Goal: Transaction & Acquisition: Purchase product/service

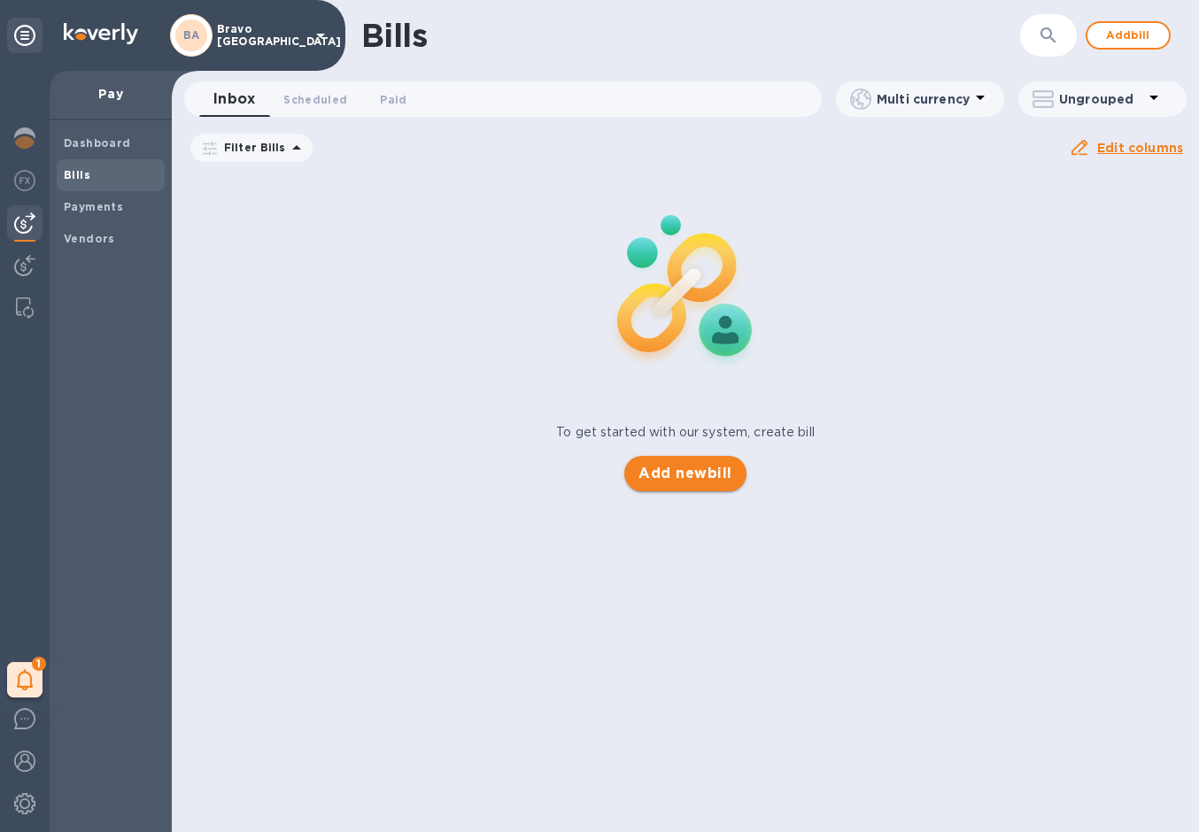
click at [691, 480] on span "Add new bill" at bounding box center [684, 473] width 93 height 21
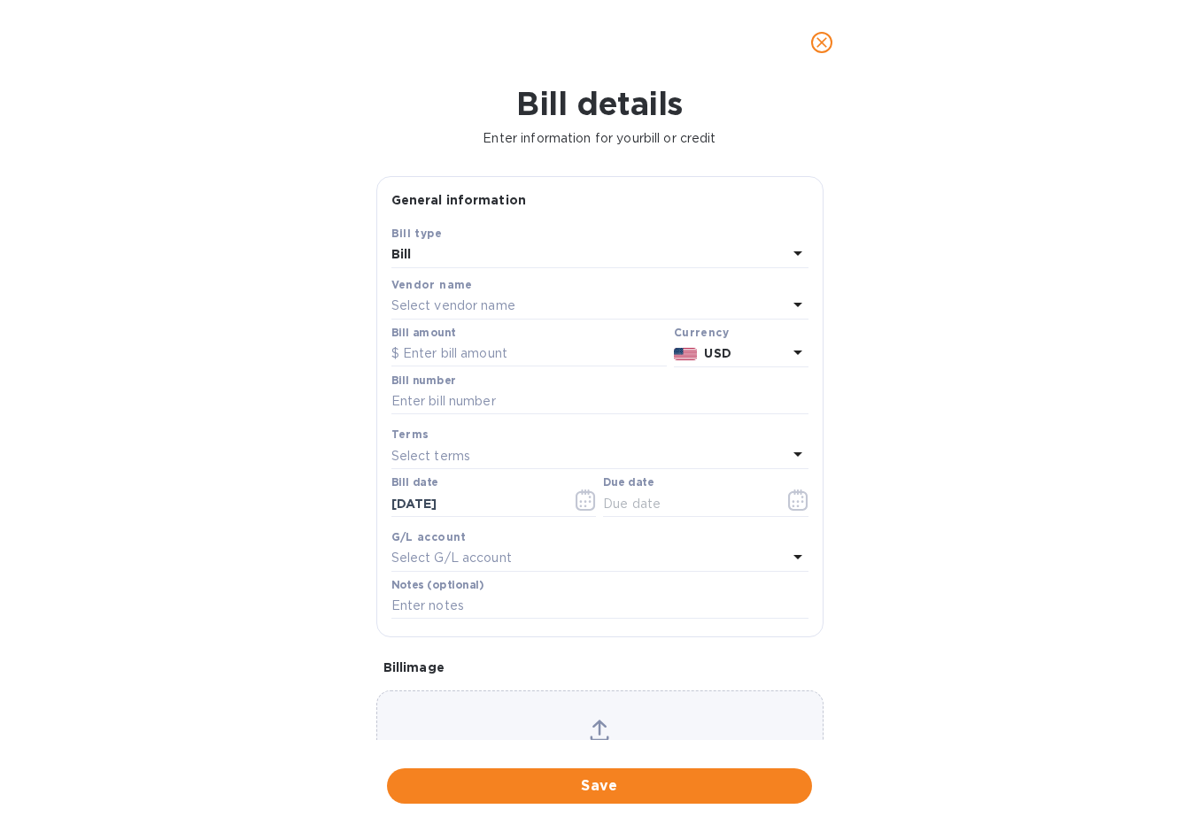
click at [549, 305] on div "Select vendor name" at bounding box center [589, 306] width 396 height 25
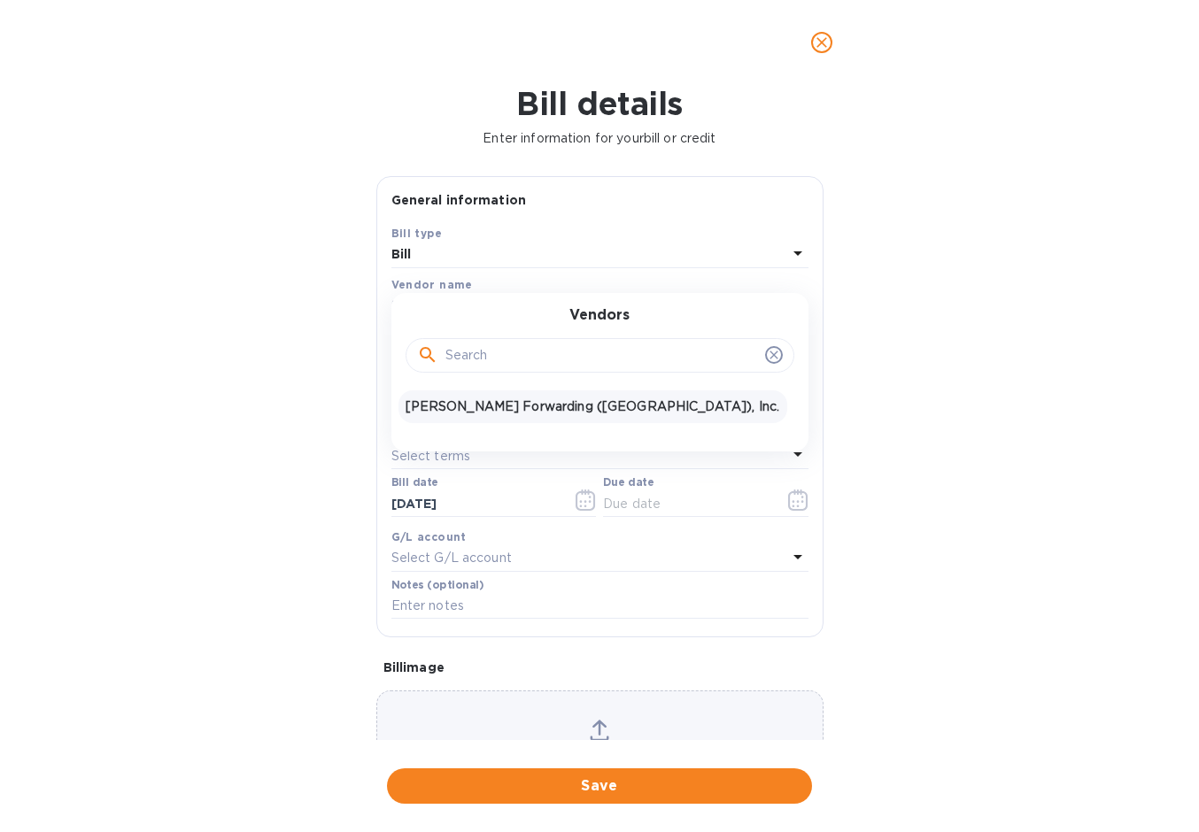
click at [483, 411] on p "[PERSON_NAME] Forwarding ([GEOGRAPHIC_DATA]), Inc." at bounding box center [593, 407] width 375 height 19
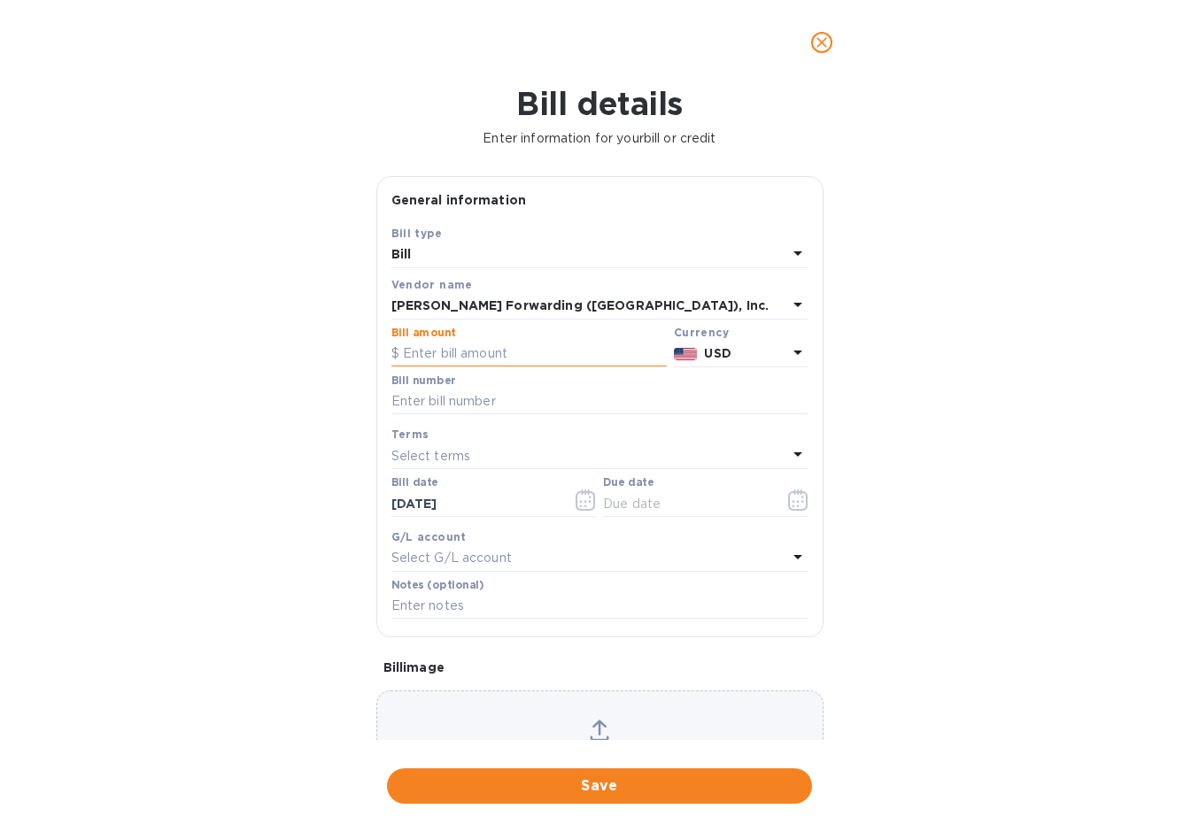
click at [501, 347] on input "text" at bounding box center [528, 354] width 275 height 27
type input "830.00"
click at [480, 408] on input "text" at bounding box center [599, 402] width 417 height 27
type input "CLT503365382"
click at [428, 461] on p "Select terms" at bounding box center [431, 456] width 80 height 19
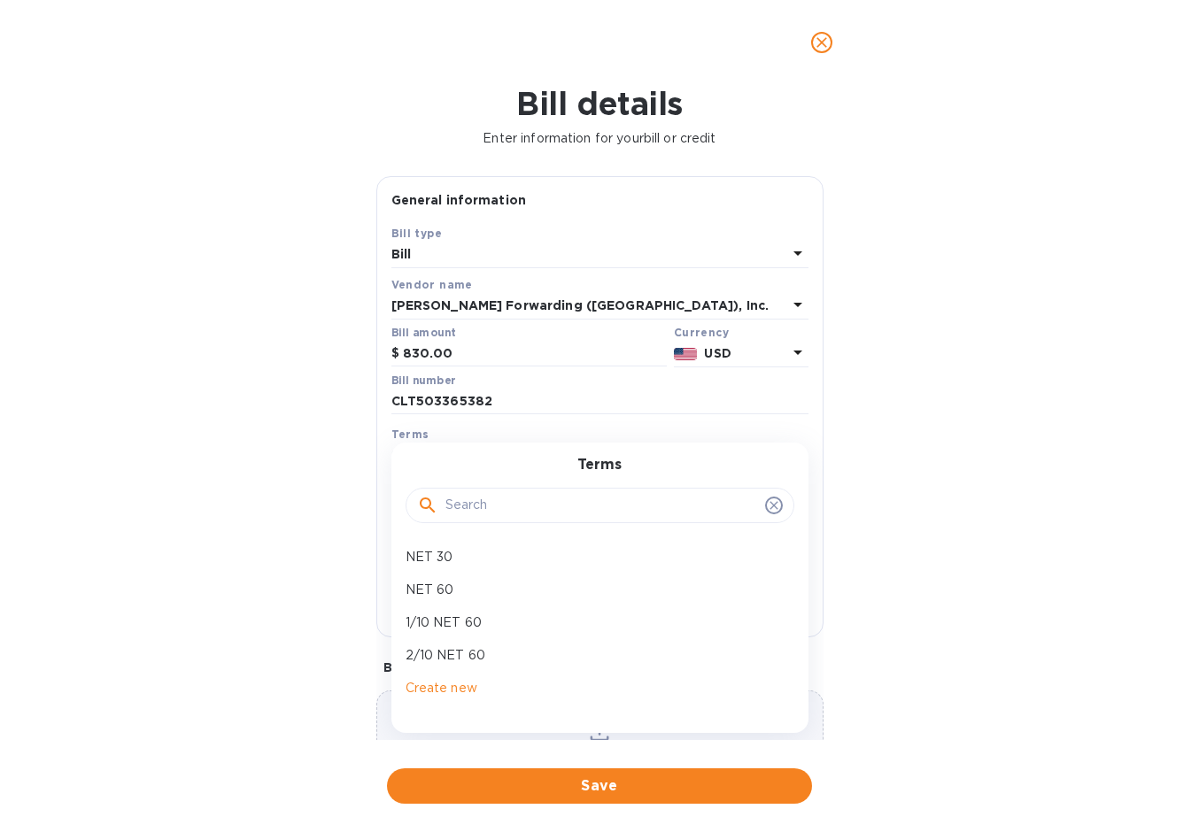
click at [428, 461] on div "Terms" at bounding box center [600, 495] width 375 height 76
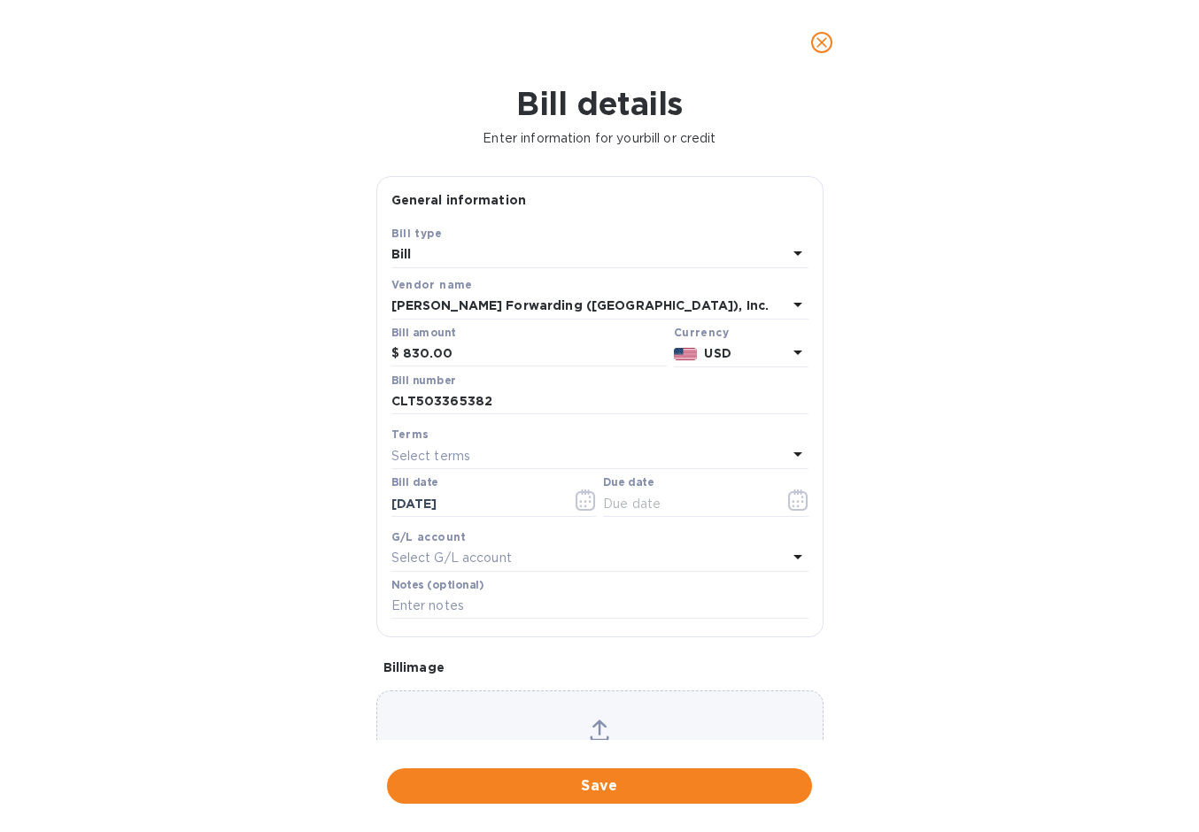
click at [298, 481] on div "Bill details Enter information for your bill or credit General information Save…" at bounding box center [599, 458] width 1199 height 747
click at [796, 507] on icon "button" at bounding box center [797, 506] width 3 height 3
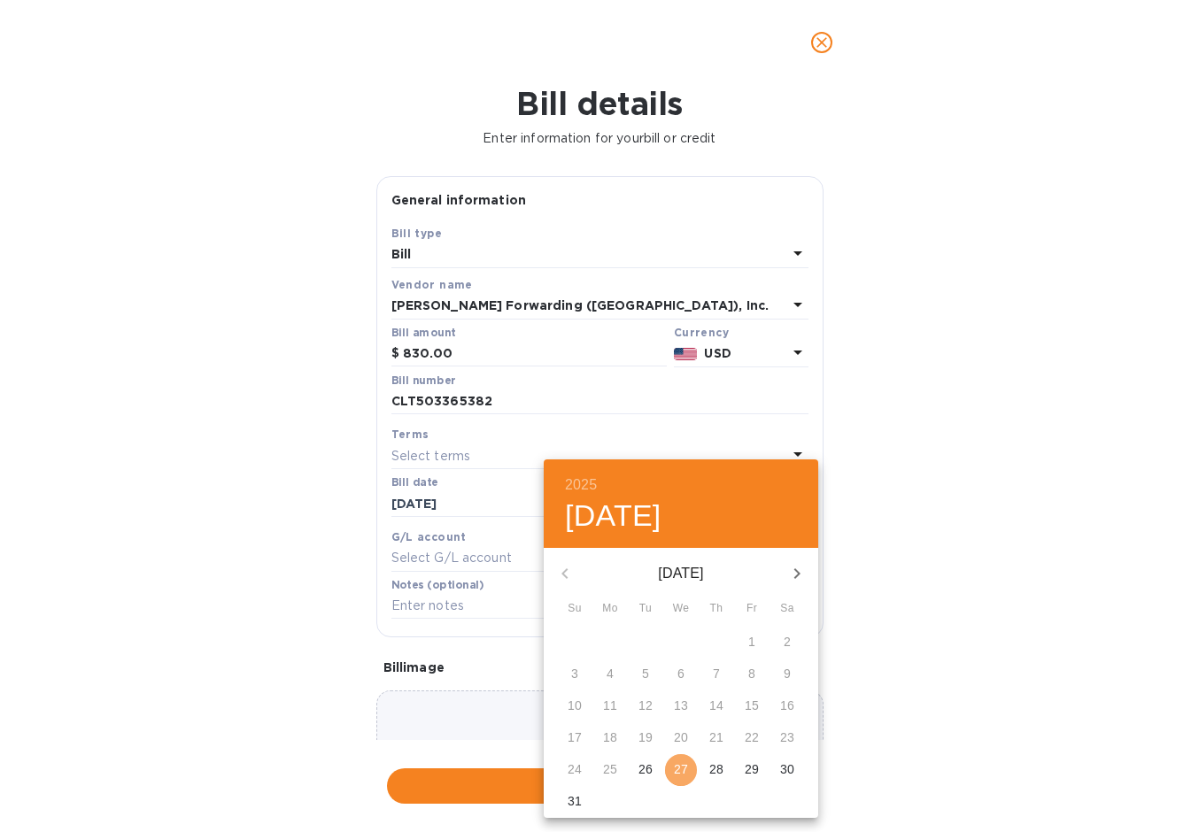
click at [685, 770] on p "27" at bounding box center [681, 770] width 14 height 18
type input "[DATE]"
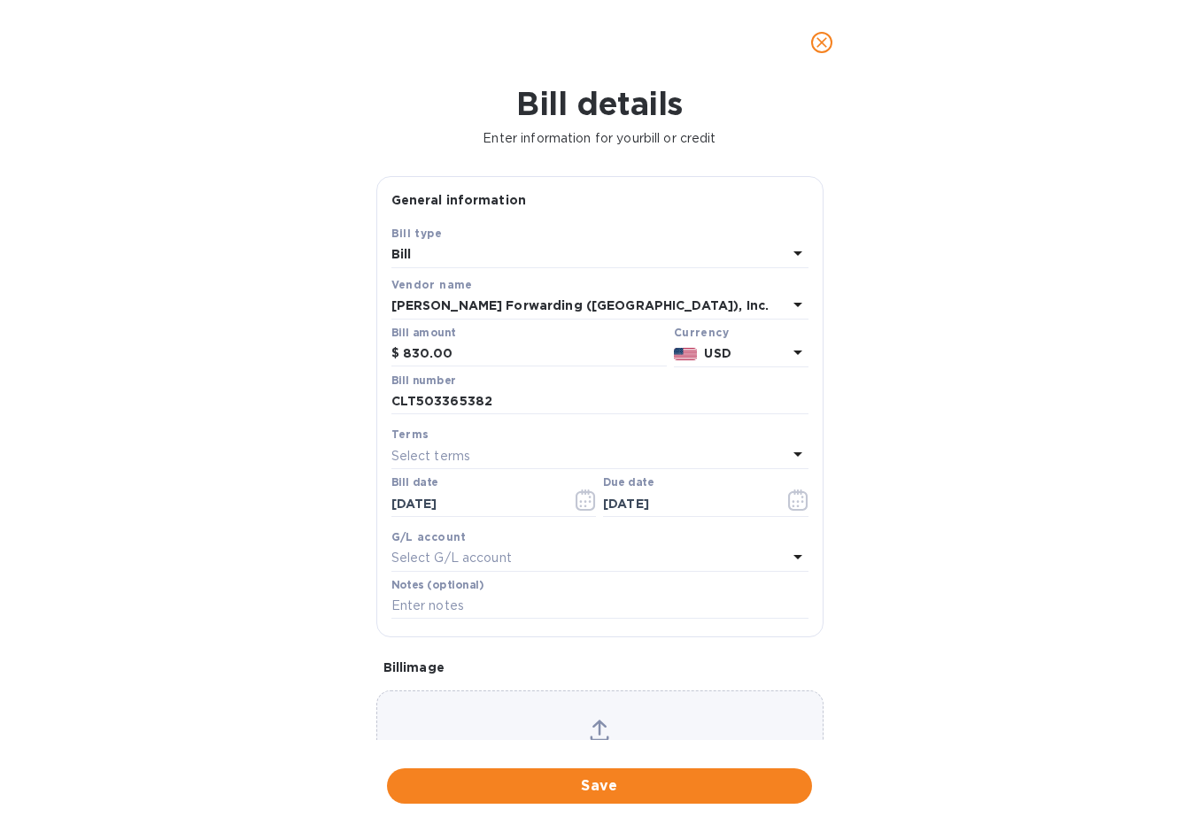
click at [583, 553] on div "Select G/L account" at bounding box center [589, 558] width 396 height 25
click at [982, 498] on div "Bill details Enter information for your bill or credit General information Save…" at bounding box center [599, 458] width 1199 height 747
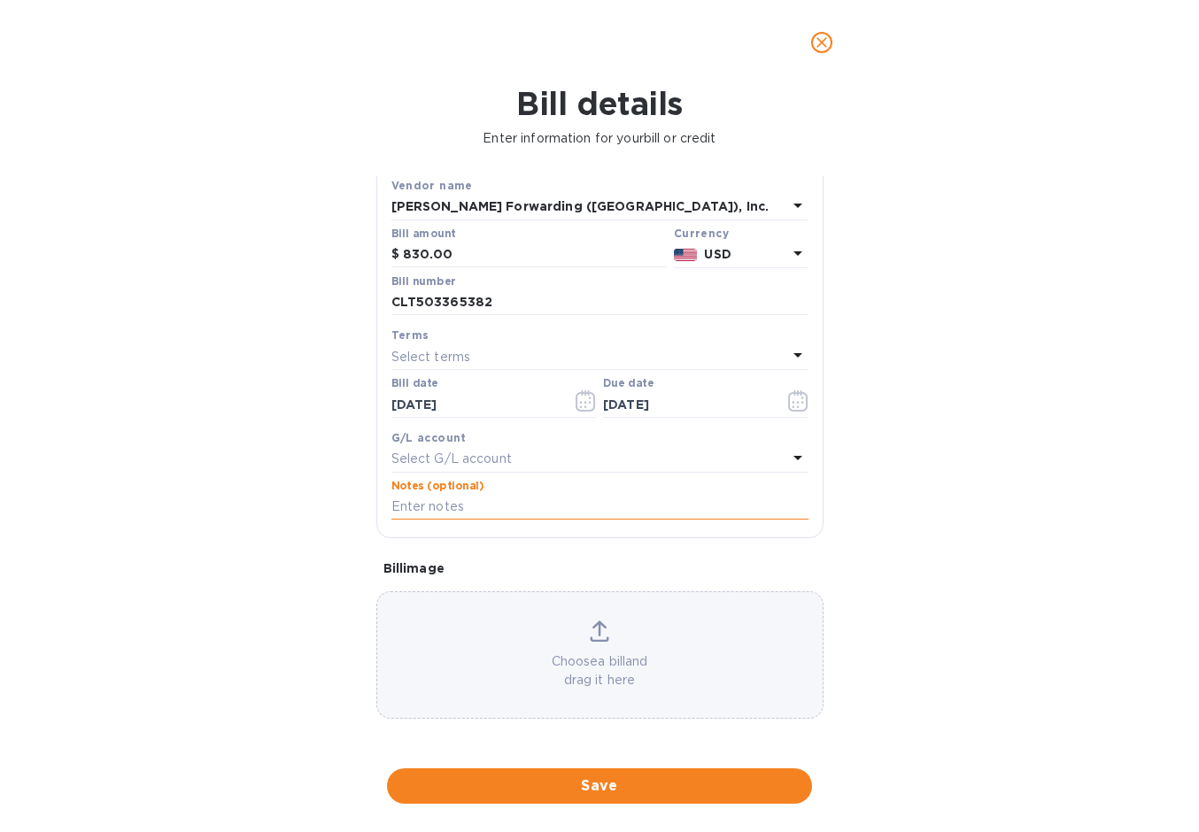
click at [484, 502] on input "text" at bounding box center [599, 507] width 417 height 27
drag, startPoint x: 474, startPoint y: 508, endPoint x: 725, endPoint y: 498, distance: 251.7
click at [725, 498] on input "Machines to Advanced WareH. [GEOGRAPHIC_DATA] IBIE" at bounding box center [599, 507] width 417 height 27
drag, startPoint x: 695, startPoint y: 507, endPoint x: 472, endPoint y: 506, distance: 223.2
click at [472, 506] on input "Machines to Advanced WareH. [GEOGRAPHIC_DATA] IBIE" at bounding box center [599, 507] width 417 height 27
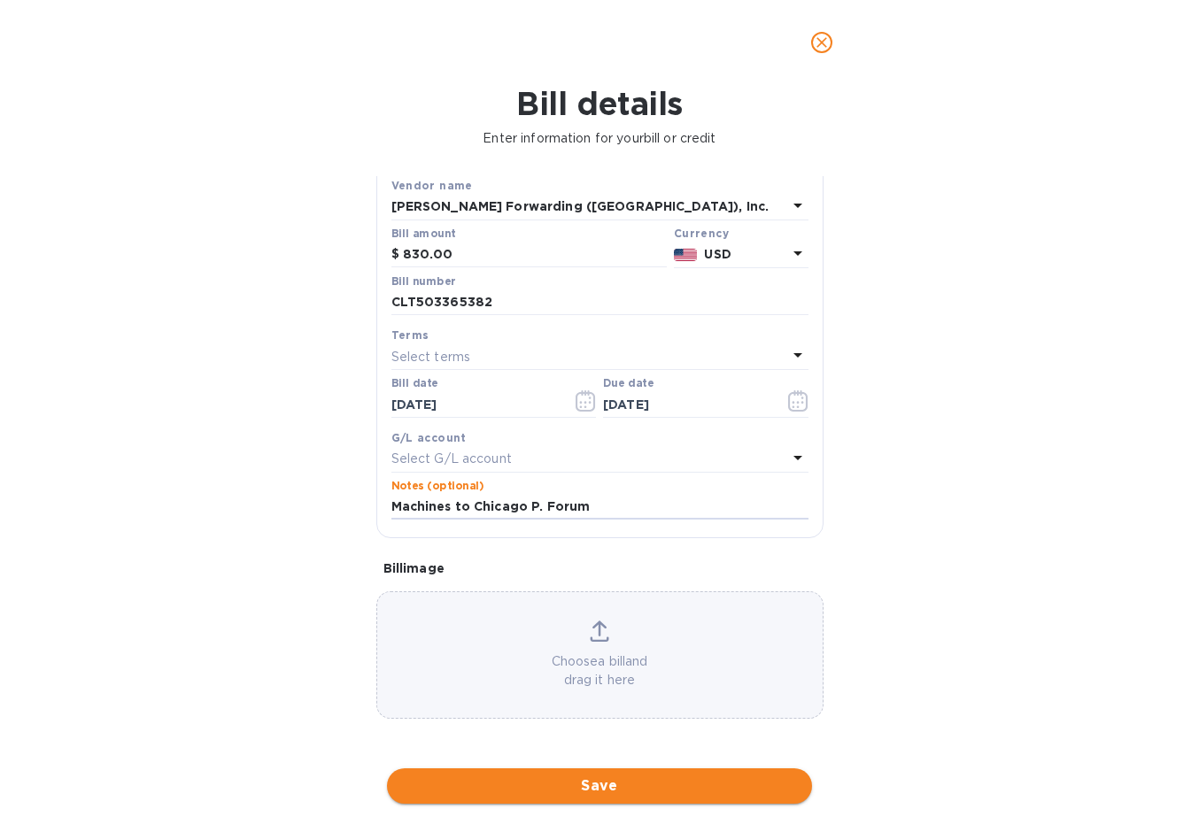
type input "Machines to Chicago P. Forum"
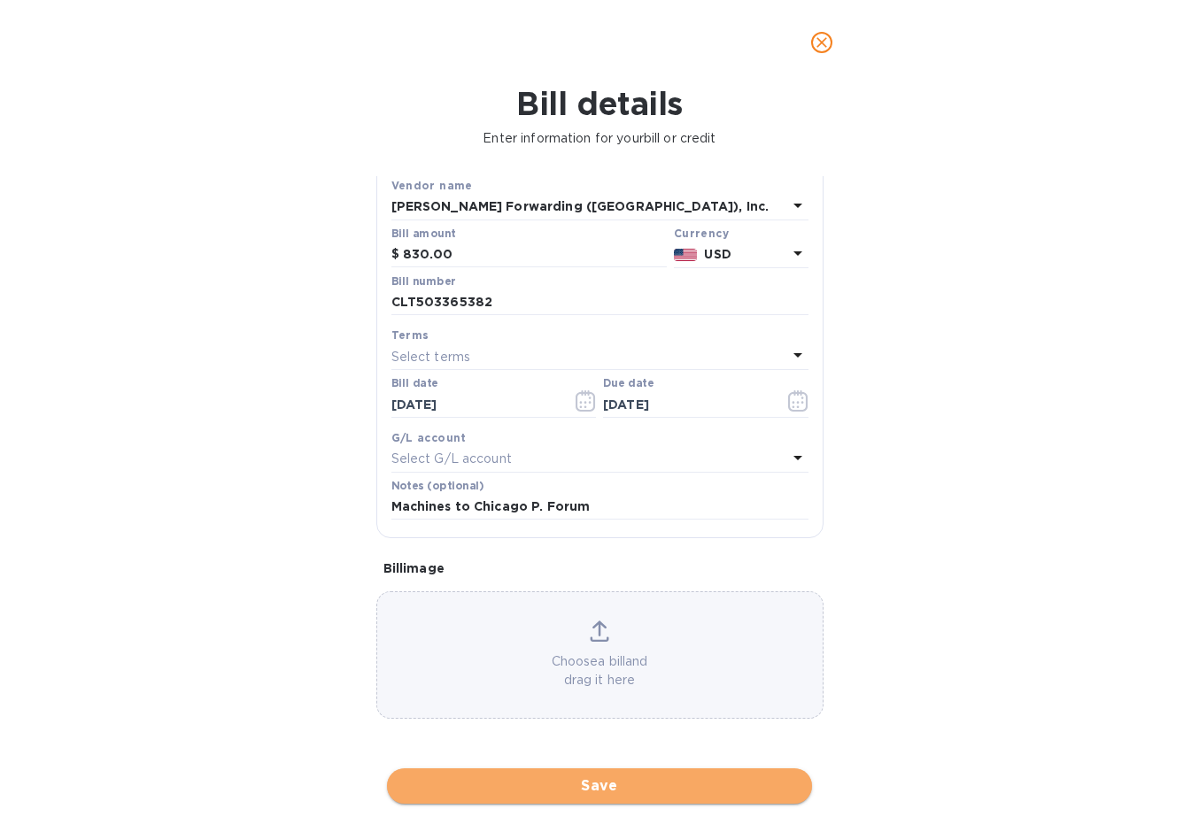
click at [545, 792] on span "Save" at bounding box center [599, 786] width 397 height 21
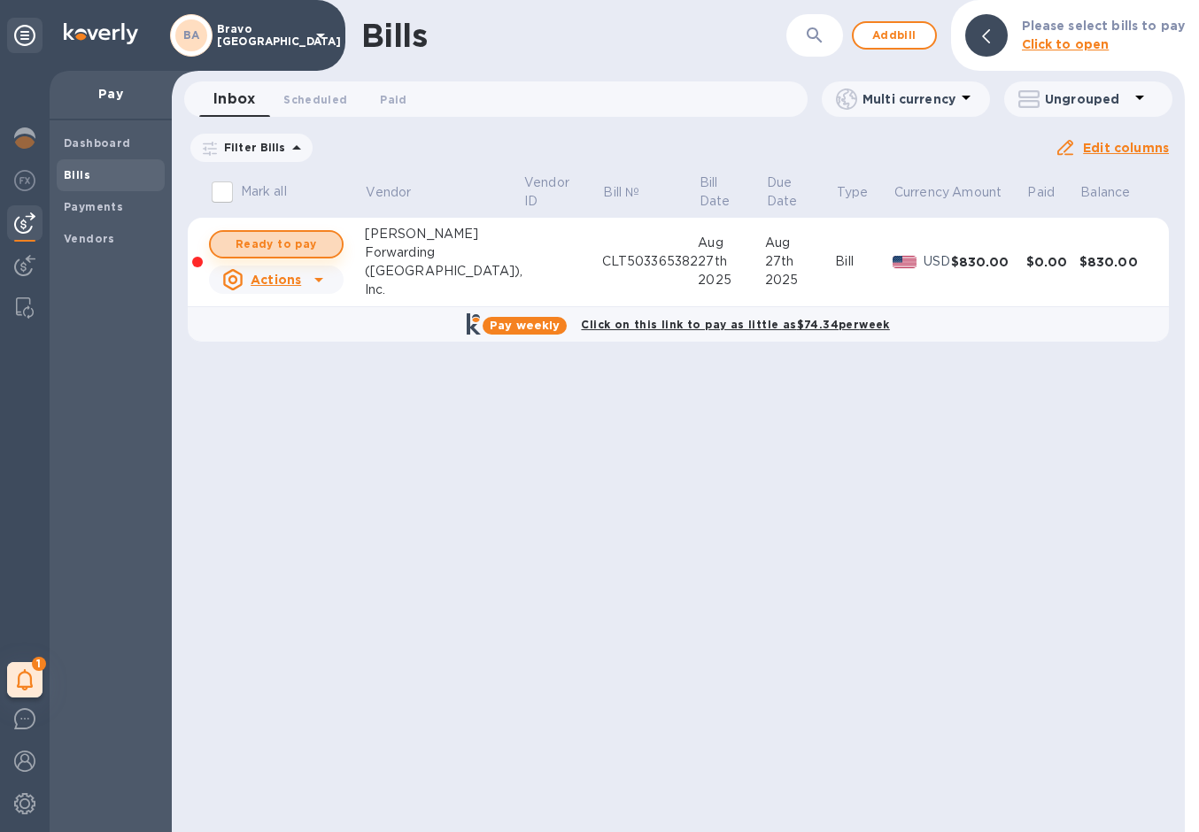
click at [303, 245] on span "Ready to pay" at bounding box center [276, 244] width 103 height 21
checkbox input "true"
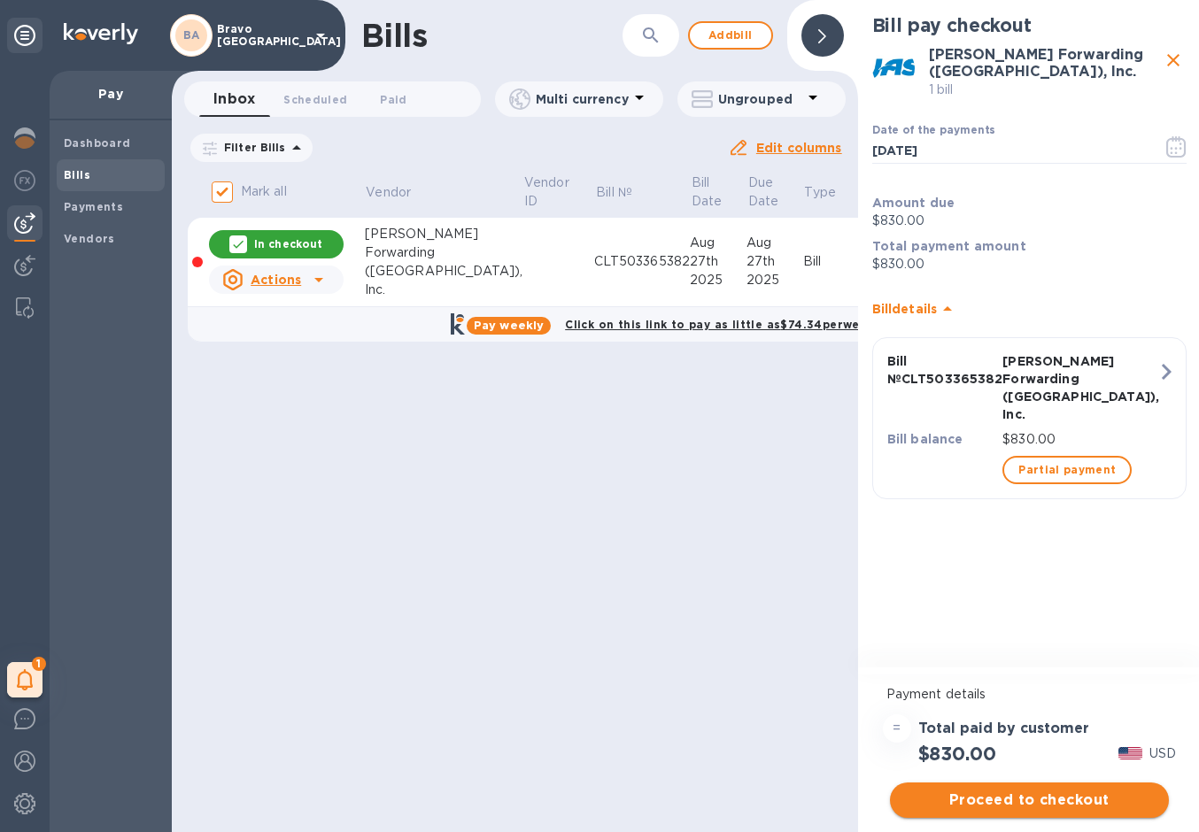
click at [1095, 809] on span "Proceed to checkout" at bounding box center [1029, 800] width 251 height 21
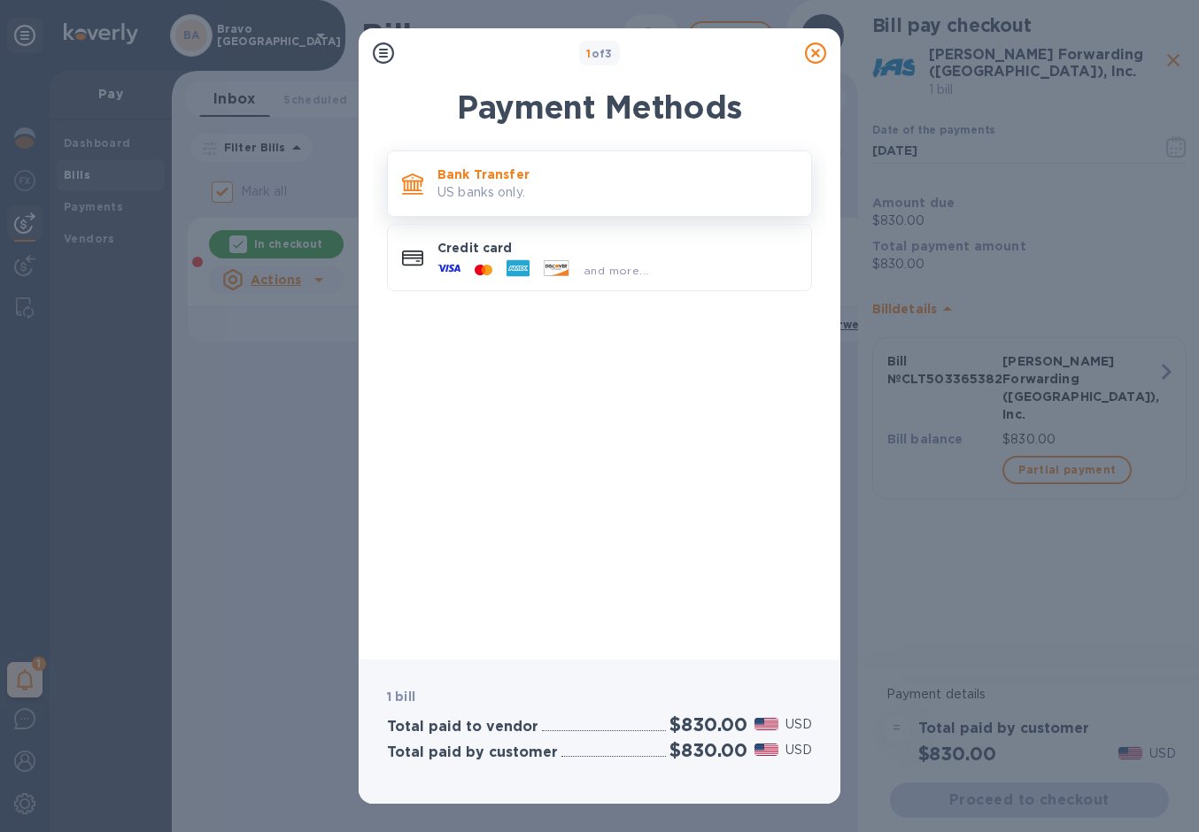
click at [692, 209] on div "Bank Transfer US banks only." at bounding box center [599, 184] width 425 height 66
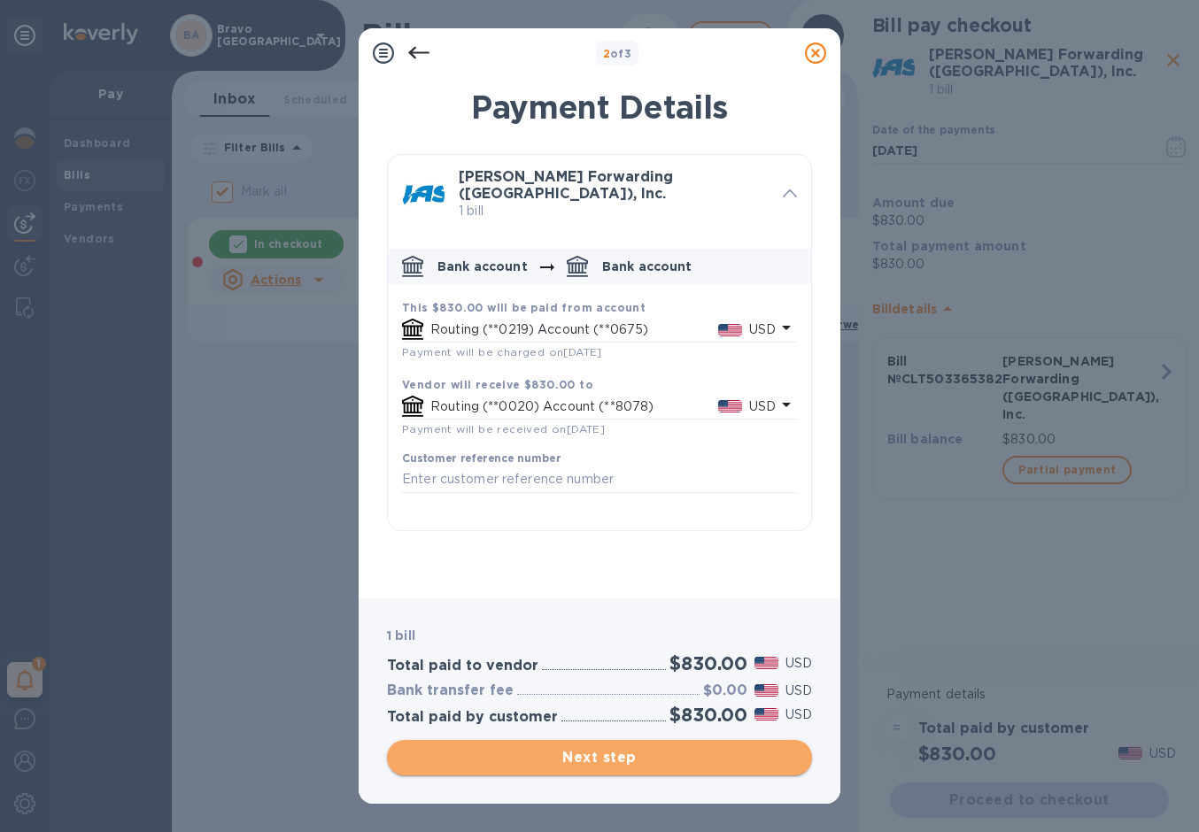
click at [554, 756] on span "Next step" at bounding box center [599, 757] width 397 height 21
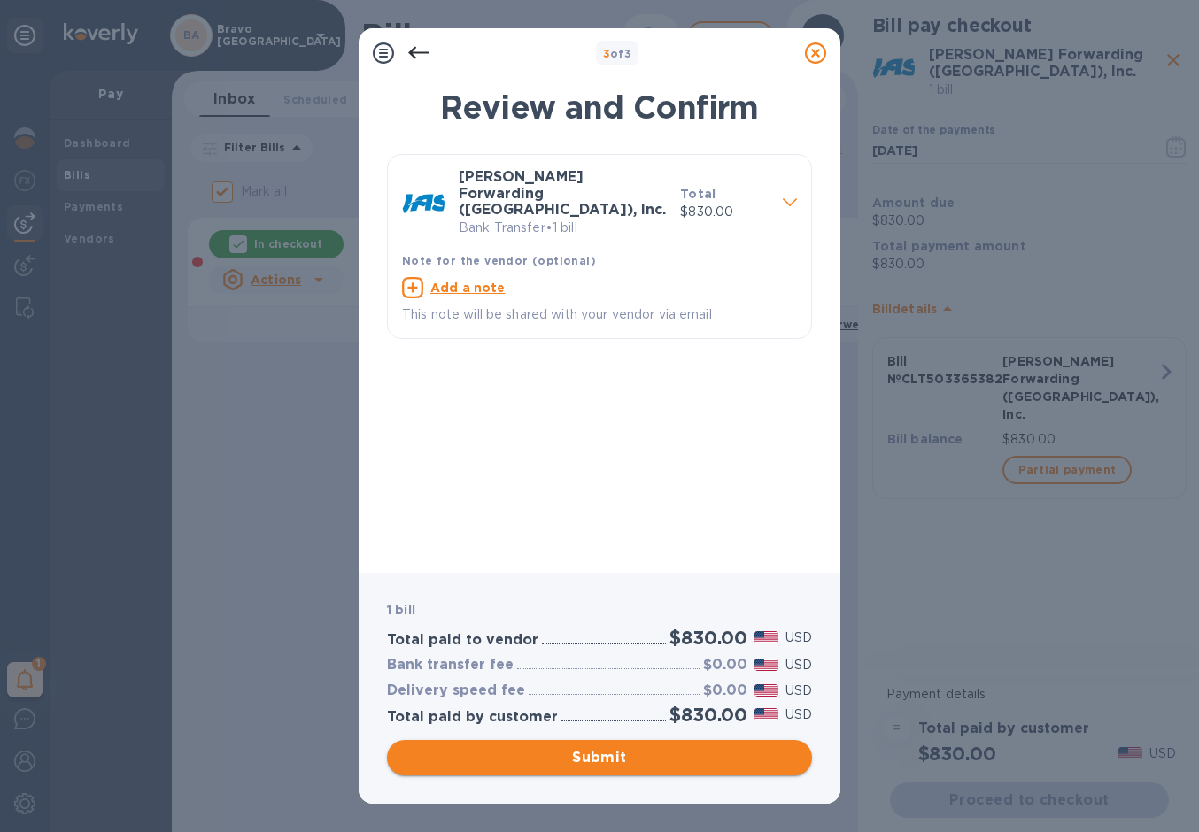
click at [554, 756] on span "Submit" at bounding box center [599, 757] width 397 height 21
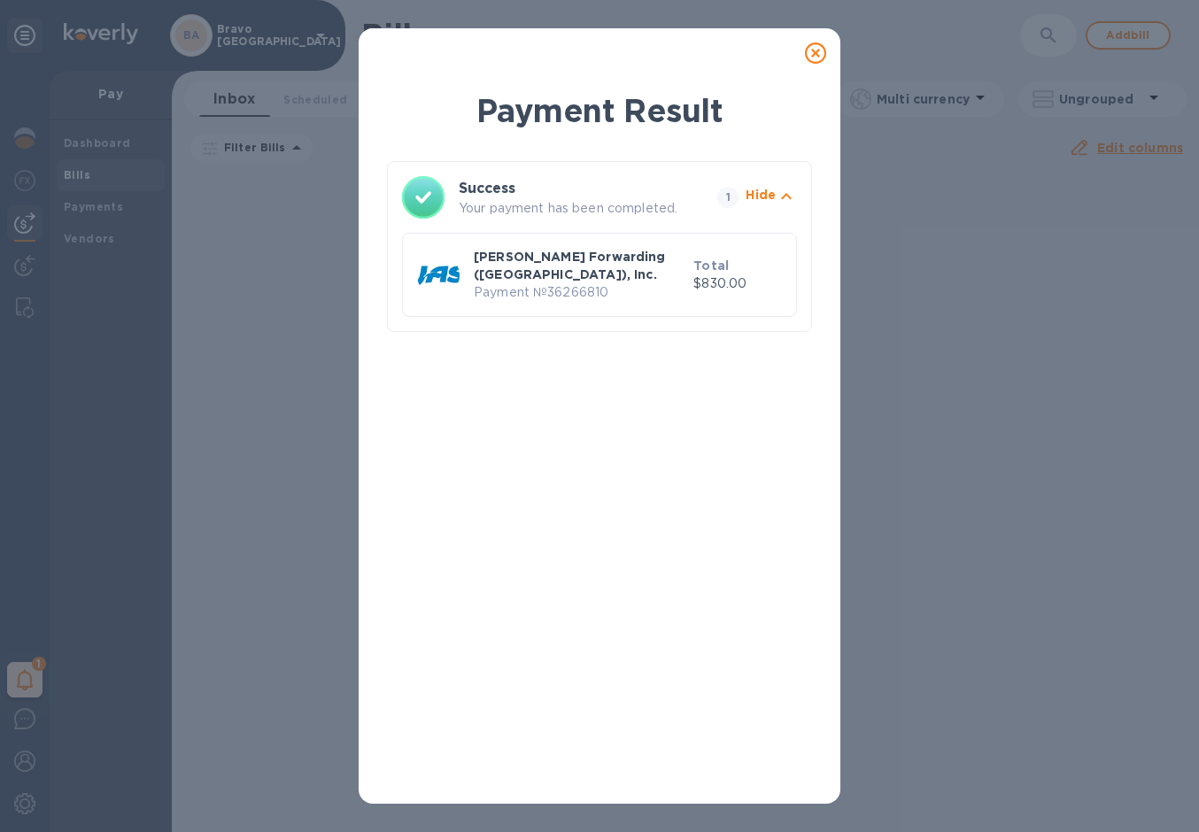
click at [813, 53] on icon at bounding box center [815, 53] width 21 height 21
